Goal: Find contact information

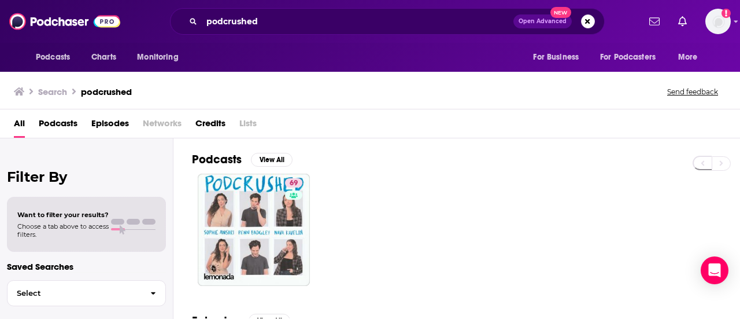
click at [227, 10] on div "podcrushed Open Advanced New" at bounding box center [387, 21] width 435 height 27
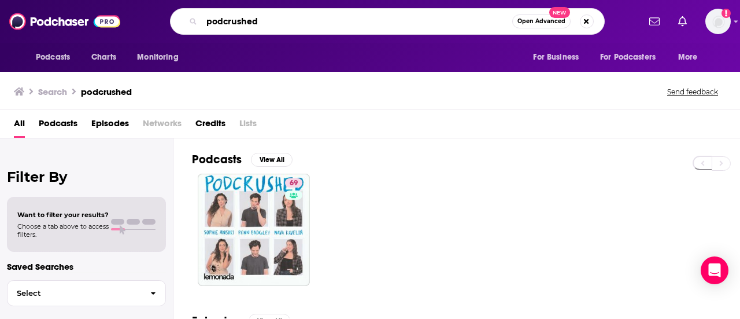
click at [245, 27] on input "podcrushed" at bounding box center [357, 21] width 311 height 19
paste input "NPR’s “Financially Inclined” with [PERSON_NAME]"
click at [216, 20] on input "NPR’s “Financially Inclined” with [PERSON_NAME]" at bounding box center [357, 21] width 311 height 19
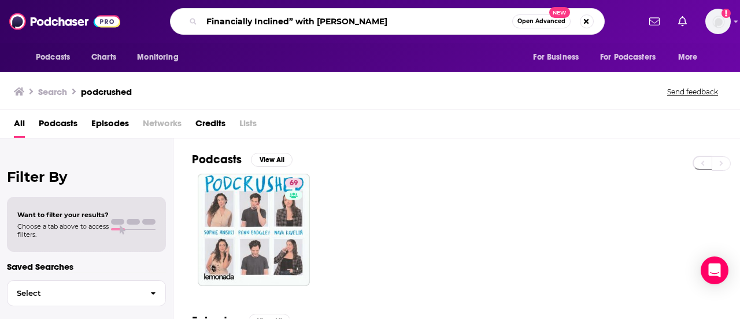
drag, startPoint x: 289, startPoint y: 22, endPoint x: 396, endPoint y: 25, distance: 107.0
click at [396, 25] on input "Financially Inclined” with [PERSON_NAME]" at bounding box center [357, 21] width 311 height 19
type input "Financially Inclined"
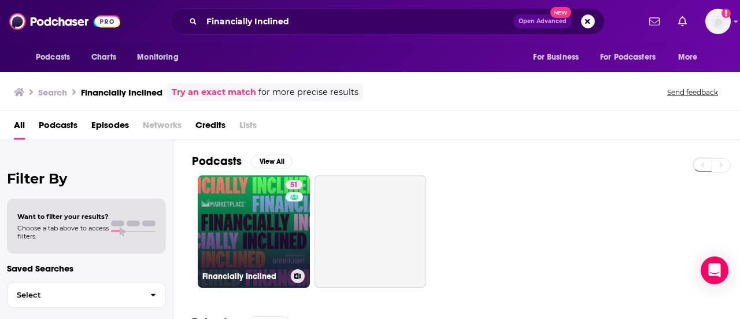
click at [228, 234] on link "51 Financially Inclined" at bounding box center [254, 231] width 112 height 112
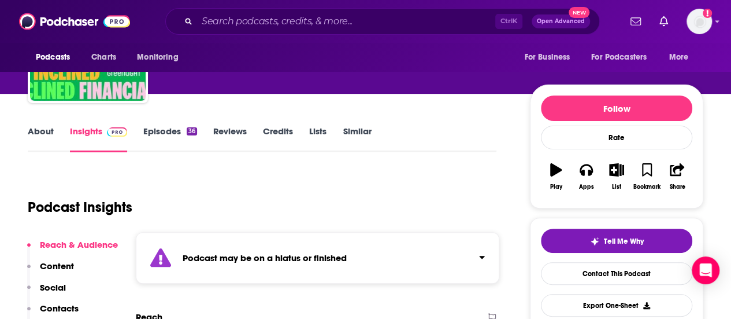
scroll to position [234, 0]
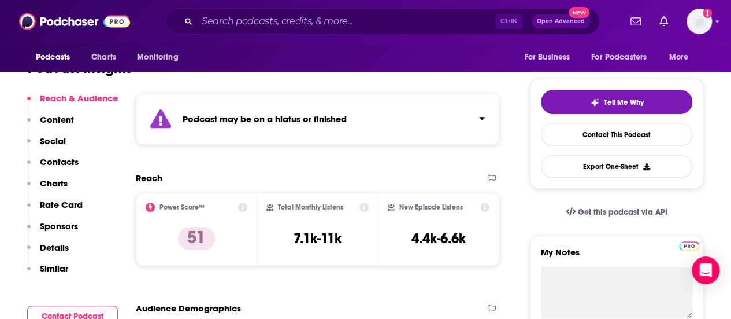
click at [60, 162] on p "Contacts" at bounding box center [59, 161] width 39 height 11
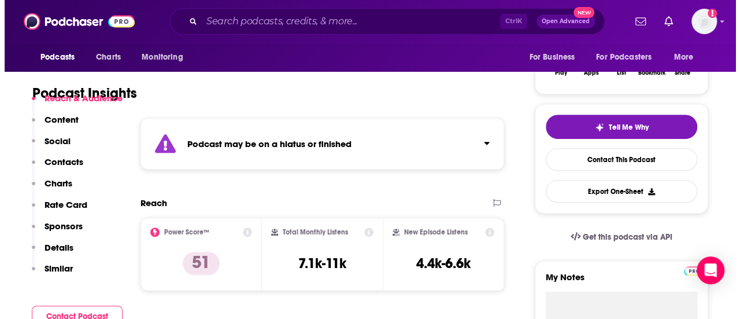
scroll to position [0, 0]
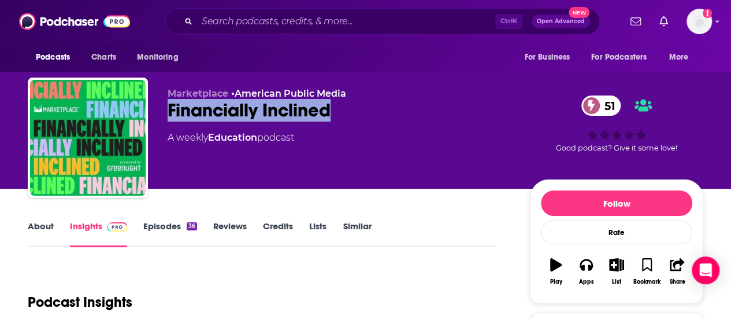
drag, startPoint x: 342, startPoint y: 109, endPoint x: 169, endPoint y: 107, distance: 172.9
click at [169, 107] on div "Financially Inclined 51" at bounding box center [340, 110] width 344 height 23
copy h2 "Financially Inclined"
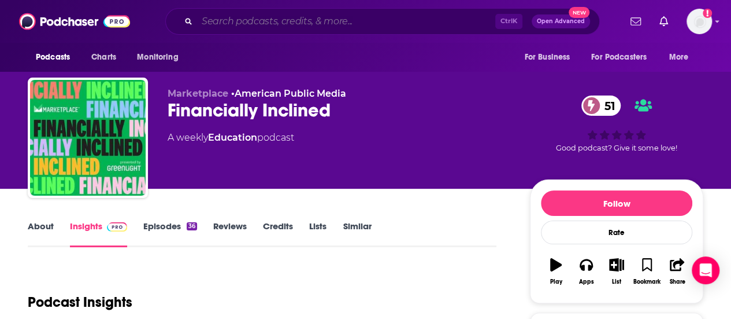
click at [242, 24] on input "Search podcasts, credits, & more..." at bounding box center [346, 21] width 298 height 19
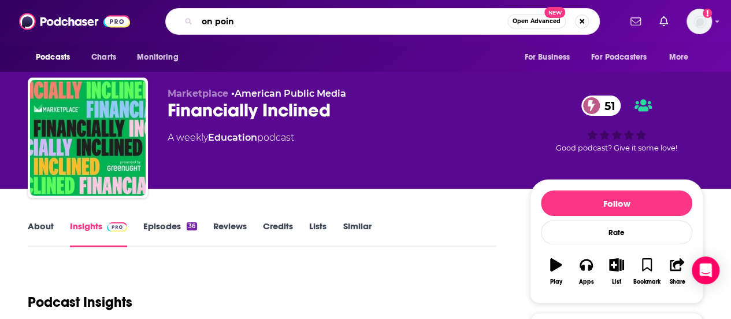
type input "on point"
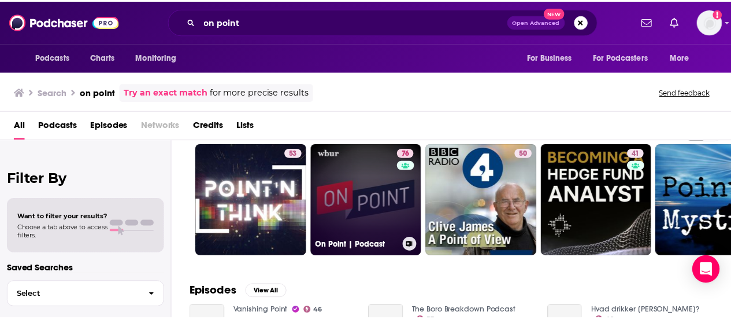
scroll to position [32, 0]
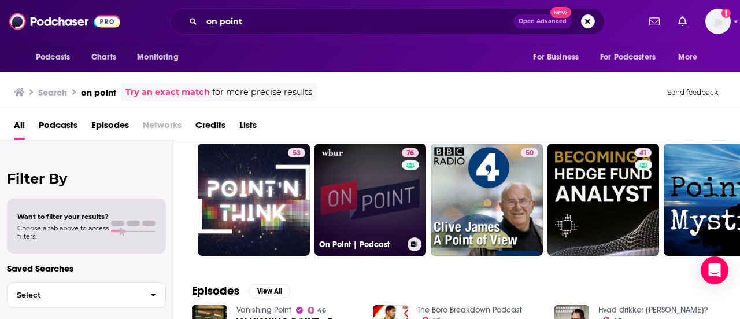
click at [330, 187] on link "76 On Point | Podcast" at bounding box center [371, 199] width 112 height 112
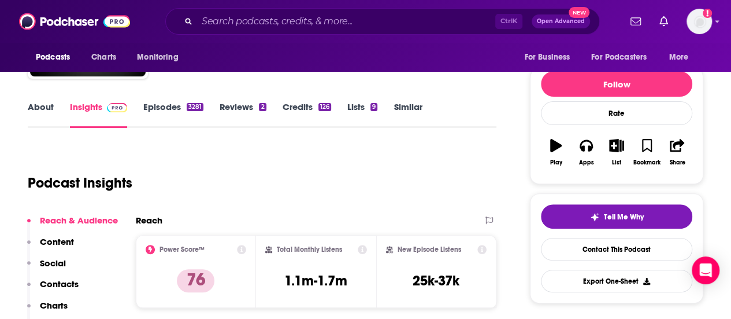
scroll to position [192, 0]
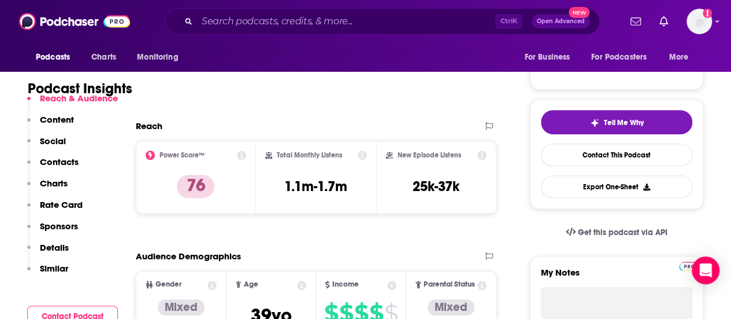
click at [55, 161] on p "Contacts" at bounding box center [59, 161] width 39 height 11
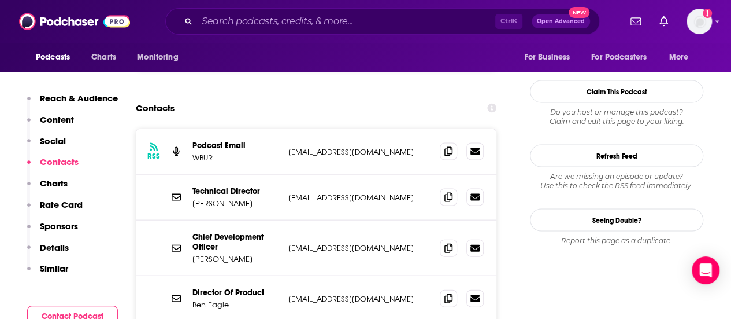
scroll to position [1110, 0]
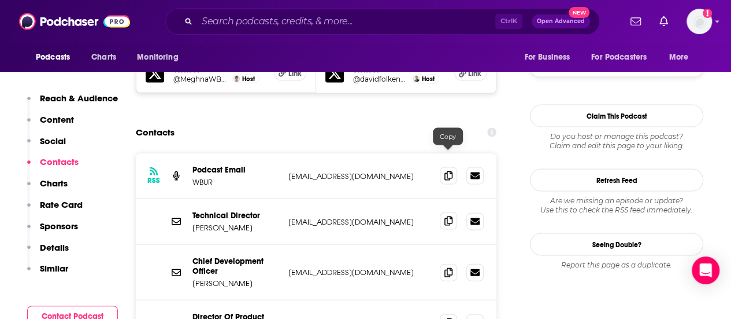
click at [446, 216] on icon at bounding box center [449, 220] width 8 height 9
click at [198, 223] on p "[PERSON_NAME]" at bounding box center [236, 228] width 87 height 10
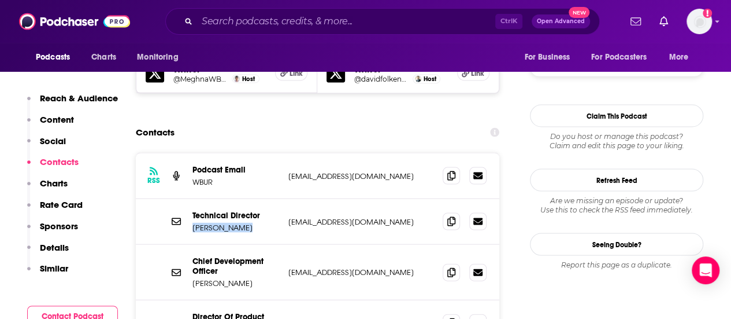
drag, startPoint x: 198, startPoint y: 164, endPoint x: 219, endPoint y: 163, distance: 20.2
click at [219, 223] on p "[PERSON_NAME]" at bounding box center [236, 228] width 87 height 10
copy p "[PERSON_NAME]"
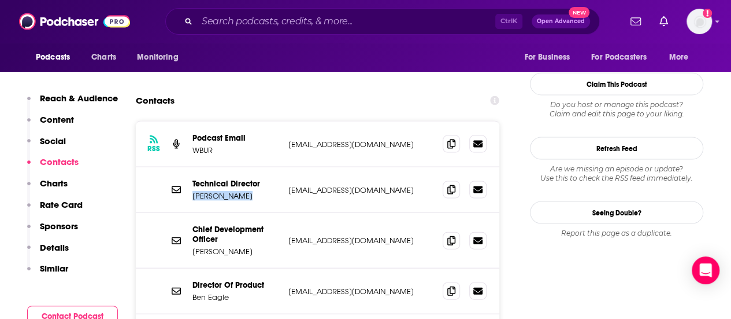
scroll to position [1142, 0]
click at [306, 184] on p "[EMAIL_ADDRESS][DOMAIN_NAME]" at bounding box center [361, 189] width 145 height 10
click at [234, 190] on p "[PERSON_NAME]" at bounding box center [236, 195] width 87 height 10
click at [245, 178] on p "Technical Director" at bounding box center [236, 183] width 87 height 10
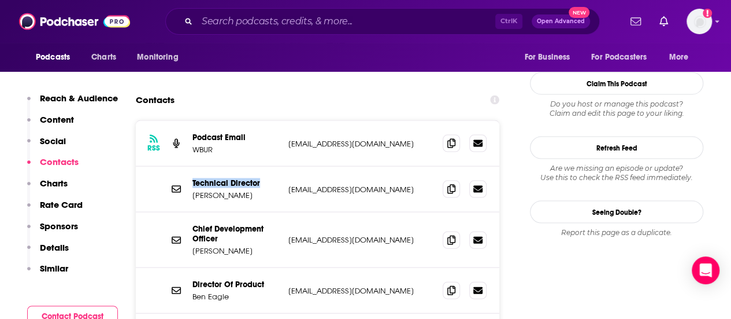
drag, startPoint x: 245, startPoint y: 118, endPoint x: 200, endPoint y: 118, distance: 44.5
click at [200, 178] on p "Technical Director" at bounding box center [236, 183] width 87 height 10
copy p "Technical Director"
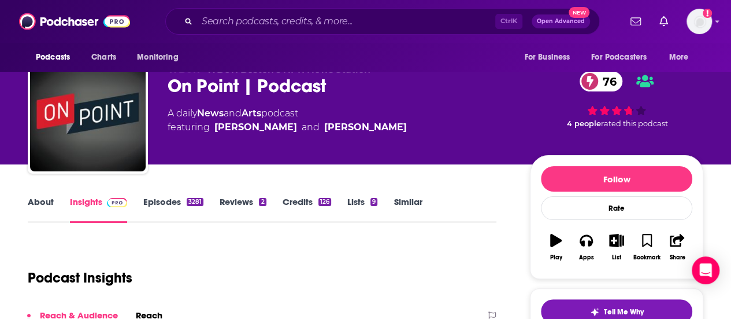
scroll to position [0, 0]
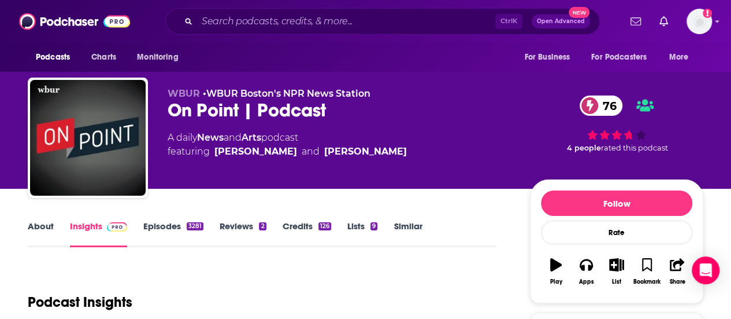
click at [176, 115] on div "On Point | Podcast 76" at bounding box center [340, 110] width 344 height 23
drag, startPoint x: 176, startPoint y: 115, endPoint x: 226, endPoint y: 107, distance: 49.8
click at [226, 107] on div "On Point | Podcast 76" at bounding box center [340, 110] width 344 height 23
copy h2 "On Point"
